Goal: Navigation & Orientation: Find specific page/section

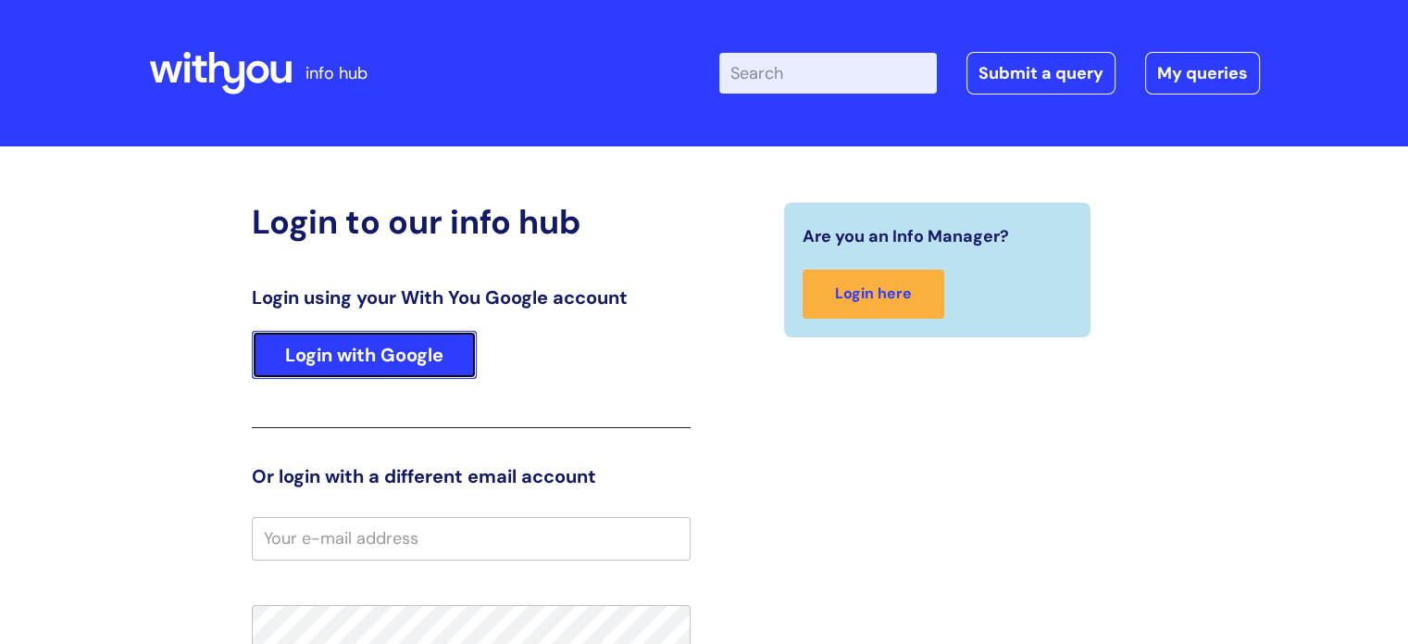
click at [419, 346] on link "Login with Google" at bounding box center [364, 355] width 225 height 48
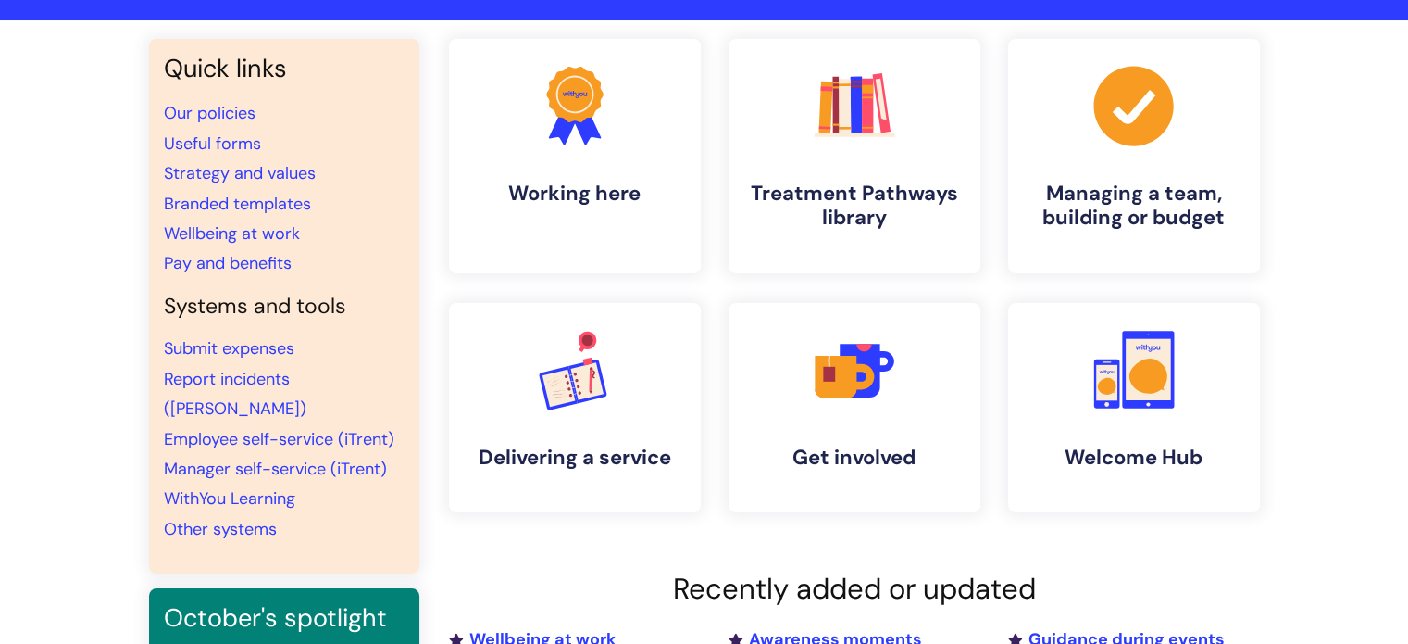
scroll to position [181, 0]
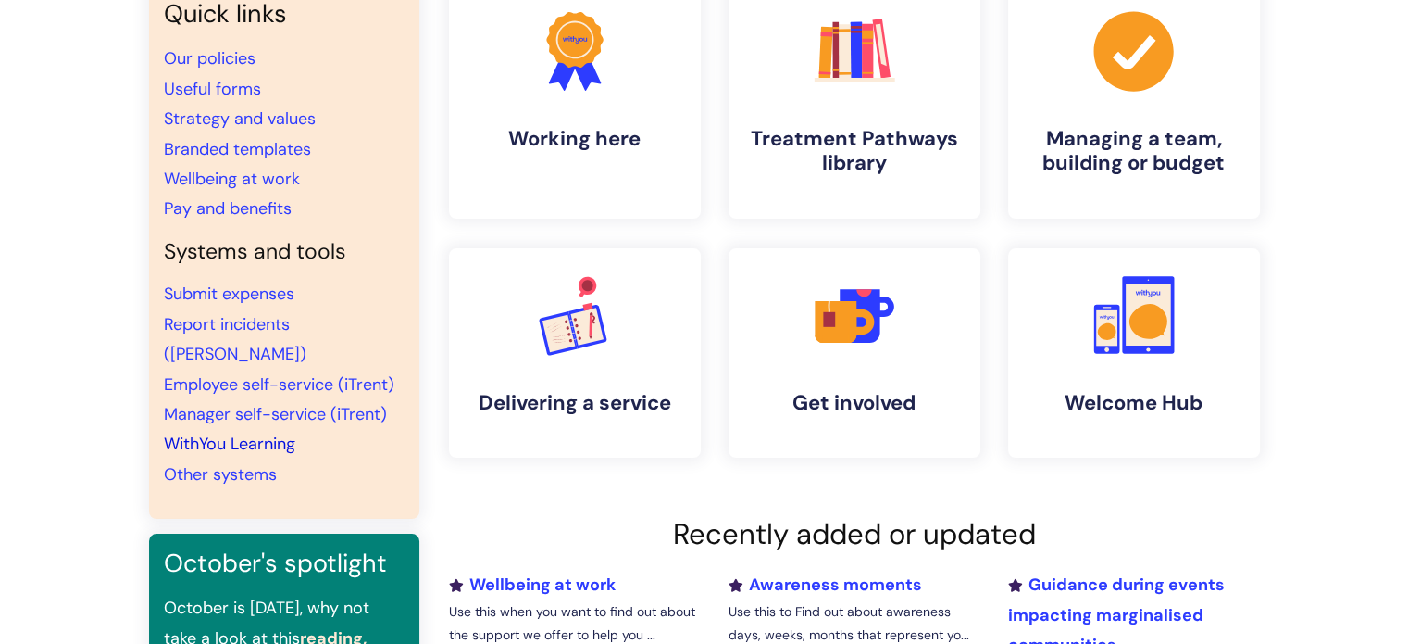
click at [262, 432] on link "WithYou Learning" at bounding box center [229, 443] width 131 height 22
click at [276, 373] on link "Employee self-service (iTrent)" at bounding box center [279, 384] width 231 height 22
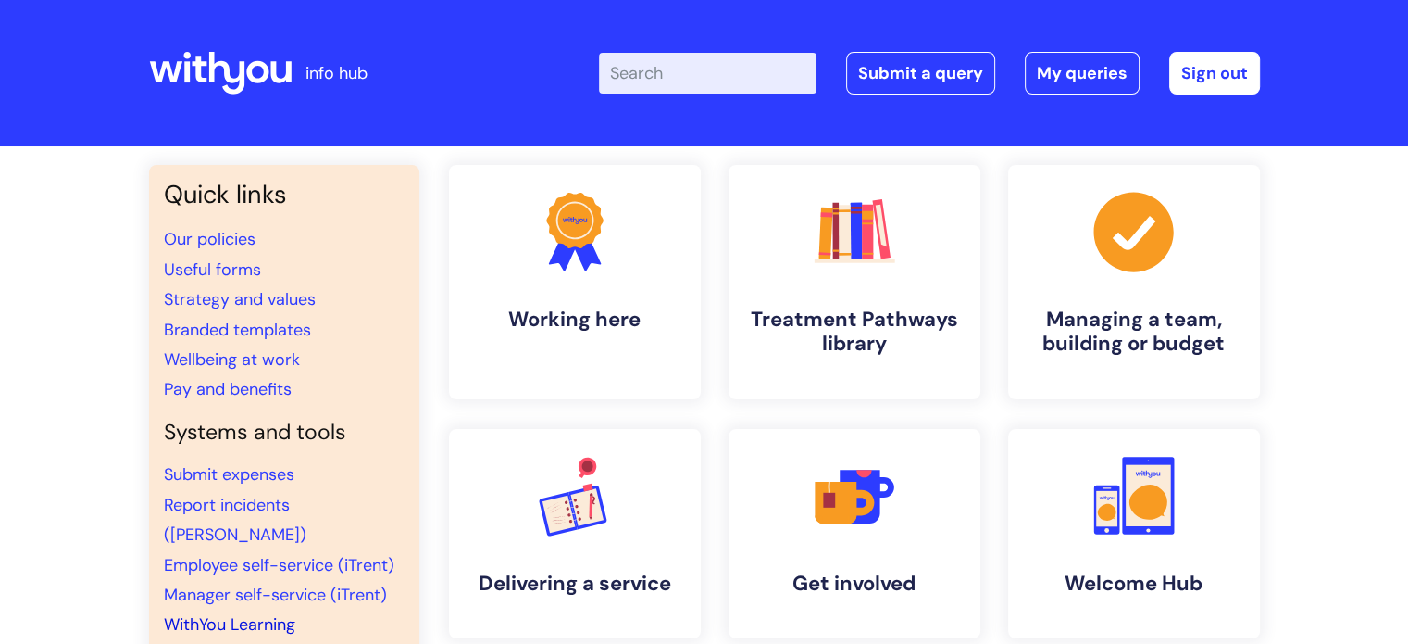
click at [259, 613] on link "WithYou Learning" at bounding box center [229, 624] width 131 height 22
